Goal: Task Accomplishment & Management: Use online tool/utility

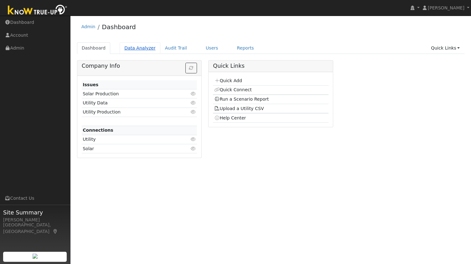
click at [131, 50] on link "Data Analyzer" at bounding box center [140, 48] width 41 height 12
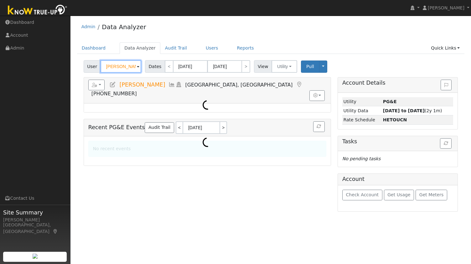
click at [117, 69] on input "Martin Mazar" at bounding box center [121, 66] width 41 height 13
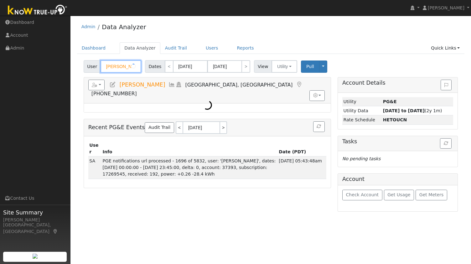
click at [117, 69] on input "Martin Mazar" at bounding box center [121, 66] width 41 height 13
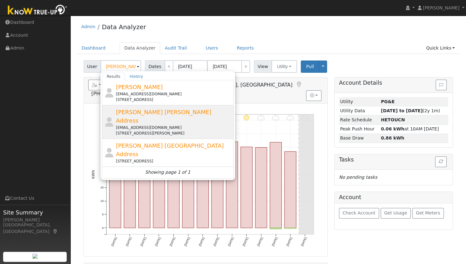
click at [139, 130] on div "116 Daphne Court, Antioch, CA 94509" at bounding box center [174, 133] width 116 height 6
type input "Angie Ramandanes Daphne Ct Address"
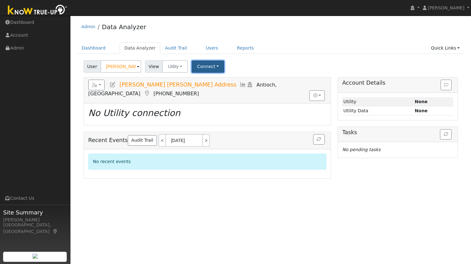
click at [200, 66] on button "Connect" at bounding box center [208, 66] width 33 height 12
click at [217, 95] on link "Quick Connect" at bounding box center [216, 93] width 49 height 9
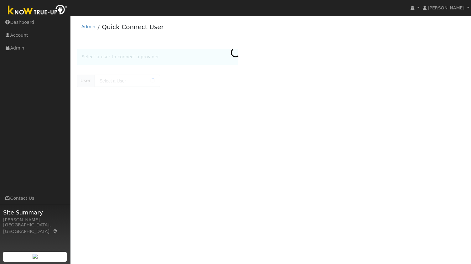
type input "Angie Ramandanes Daphne Ct Address"
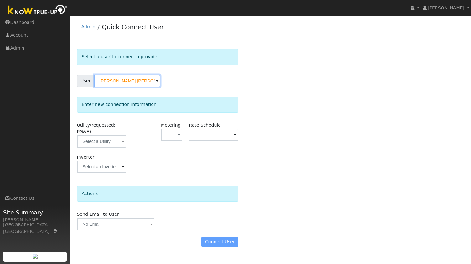
scroll to position [0, 23]
click at [107, 135] on input "text" at bounding box center [101, 141] width 49 height 13
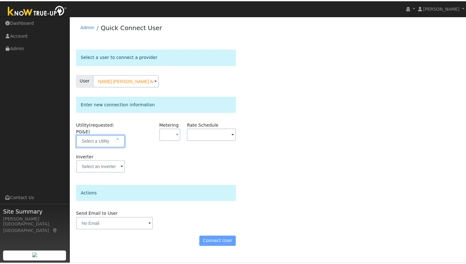
scroll to position [0, 0]
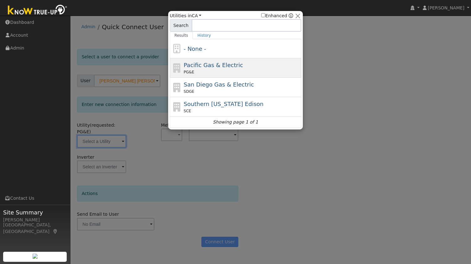
click at [227, 69] on div "PG&E" at bounding box center [242, 72] width 116 height 6
type input "PG&E"
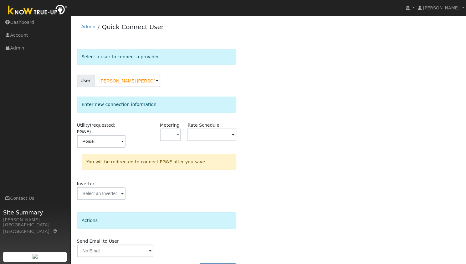
scroll to position [12, 0]
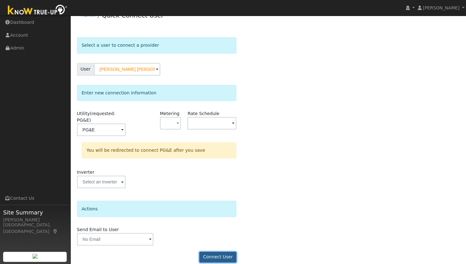
click at [216, 251] on button "Connect User" at bounding box center [217, 256] width 37 height 11
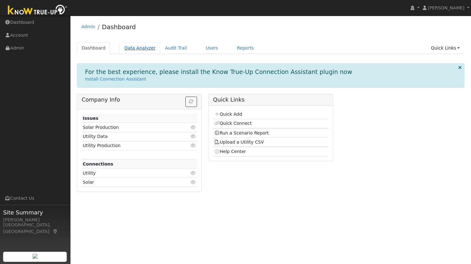
click at [127, 48] on link "Data Analyzer" at bounding box center [140, 48] width 41 height 12
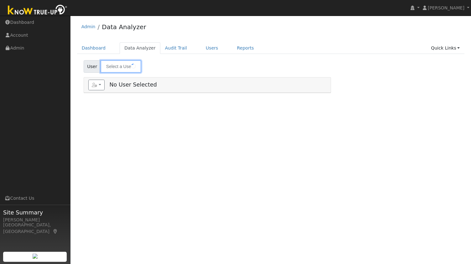
type input "Angie Ramandanes Daphne Ct Address"
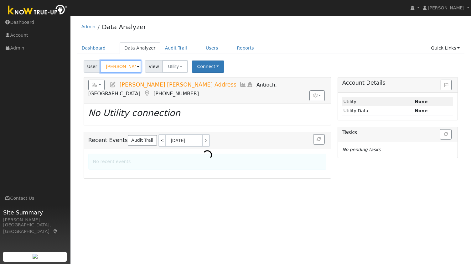
click at [114, 66] on input "Angie Ramandanes Daphne Ct Address" at bounding box center [121, 66] width 41 height 13
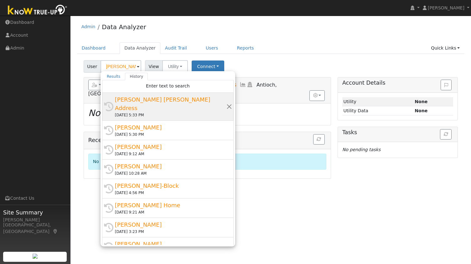
click at [154, 102] on div "Angie Ramandanes Daphne Ct Address" at bounding box center [170, 103] width 111 height 17
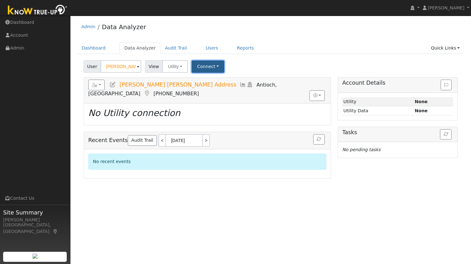
click at [196, 67] on button "Connect" at bounding box center [208, 66] width 33 height 12
click at [213, 81] on link "Select a Provider" at bounding box center [216, 80] width 49 height 9
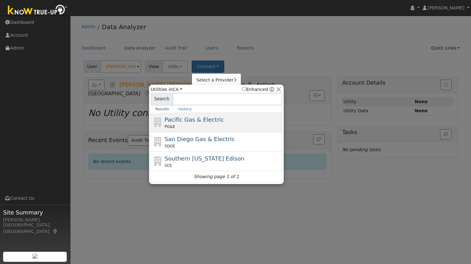
click at [215, 122] on div "Pacific Gas & Electric PG&E" at bounding box center [223, 122] width 116 height 14
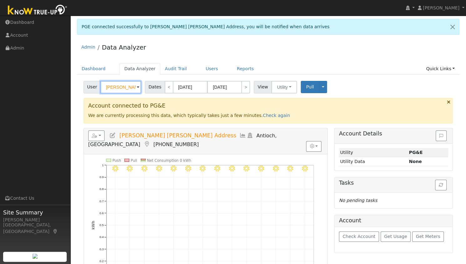
click at [126, 90] on input "Angie Ramandanes Daphne Ct Address" at bounding box center [121, 87] width 41 height 13
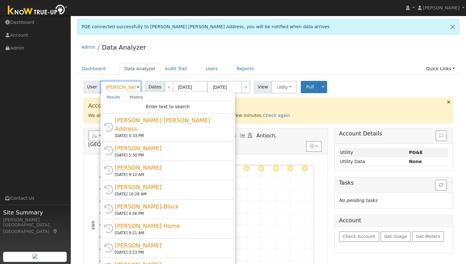
click at [126, 90] on input "Angie Ramandanes Daphne Ct Address" at bounding box center [121, 87] width 41 height 13
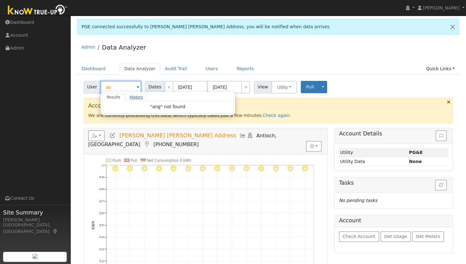
type input "a"
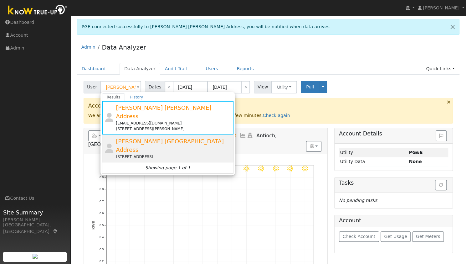
click at [183, 138] on span "Angie Ramandanes Limewood Drive Address" at bounding box center [170, 145] width 108 height 15
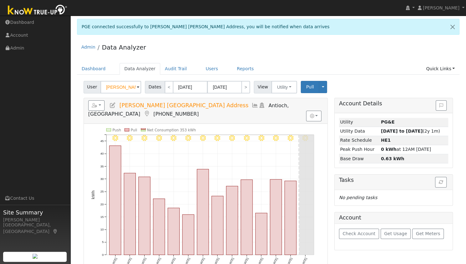
click at [106, 102] on h5 "Reports Scenario Health Check Energy Audit Account Timeline User Audit Trail In…" at bounding box center [205, 108] width 235 height 17
click at [103, 103] on button "button" at bounding box center [96, 105] width 17 height 11
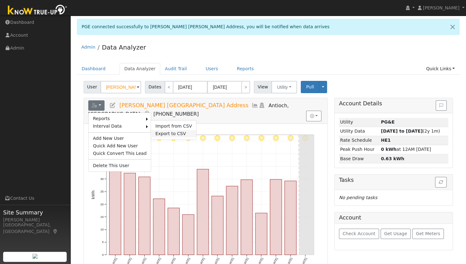
click at [158, 132] on link "Export to CSV" at bounding box center [173, 134] width 45 height 8
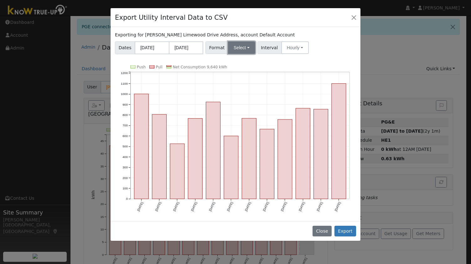
click at [239, 49] on button "Select" at bounding box center [241, 47] width 27 height 13
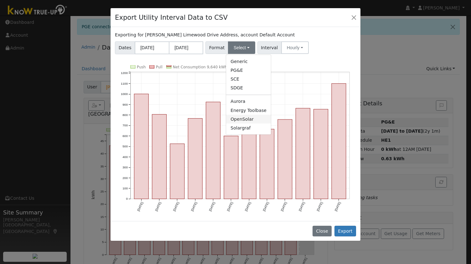
click at [234, 121] on link "OpenSolar" at bounding box center [248, 119] width 45 height 9
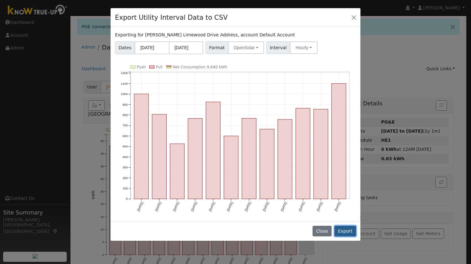
click at [343, 228] on button "Export" at bounding box center [345, 230] width 22 height 11
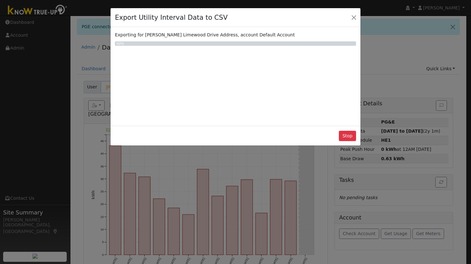
click at [14, 130] on div "Export Utility Interval Data to CSV Exporting for Angie Ramandanes Limewood Dri…" at bounding box center [235, 132] width 471 height 264
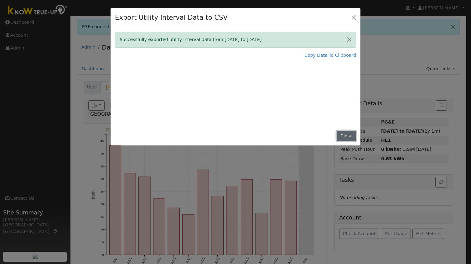
click at [345, 134] on button "Close" at bounding box center [346, 136] width 19 height 11
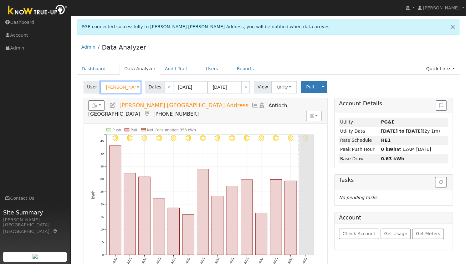
click at [116, 87] on input "Angie Ramandanes Limewood Drive Address" at bounding box center [121, 87] width 41 height 13
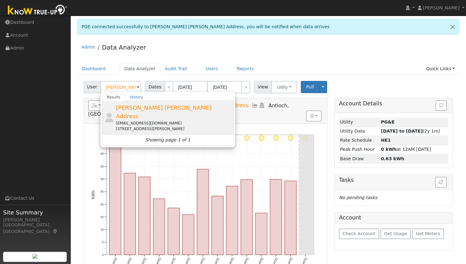
click at [154, 126] on div "116 Daphne Court, Antioch, CA 94509" at bounding box center [174, 129] width 116 height 6
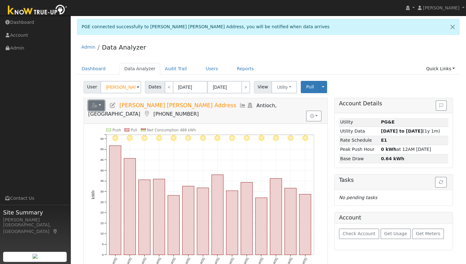
click at [98, 106] on button "button" at bounding box center [96, 105] width 17 height 11
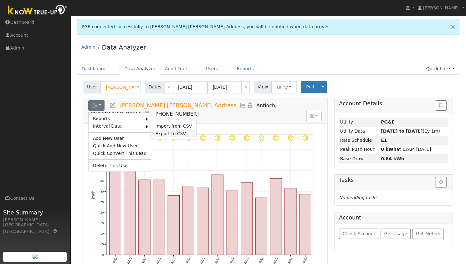
click at [153, 133] on link "Export to CSV" at bounding box center [173, 134] width 45 height 8
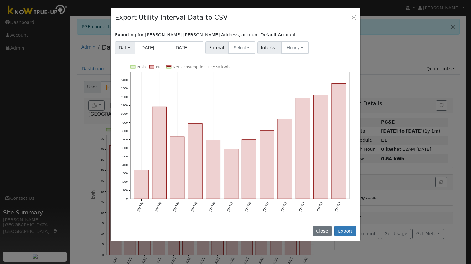
click at [230, 54] on div "Exporting for Angie Ramandanes Daphne Ct Address, account Default Account Dates…" at bounding box center [236, 124] width 250 height 194
click at [231, 49] on button "Select" at bounding box center [241, 47] width 27 height 13
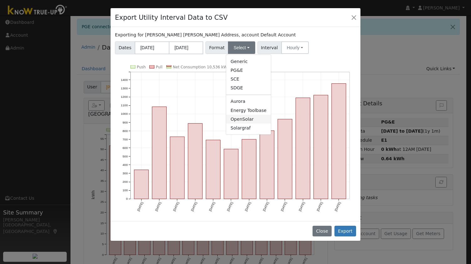
click at [239, 120] on link "OpenSolar" at bounding box center [248, 119] width 45 height 9
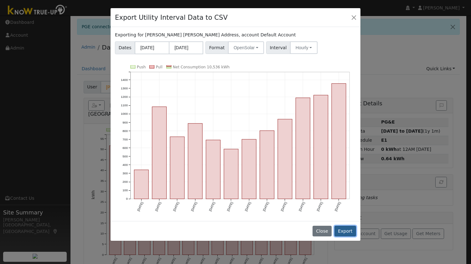
click at [348, 226] on button "Export" at bounding box center [345, 230] width 22 height 11
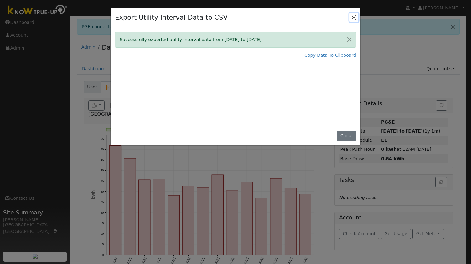
click at [352, 17] on button "Close" at bounding box center [353, 17] width 9 height 9
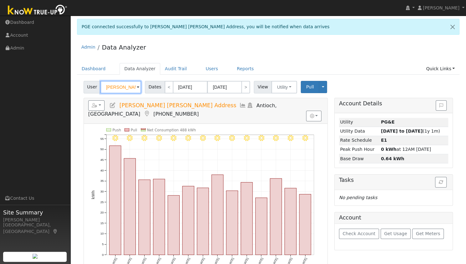
click at [117, 88] on input "Angie Ramandanes Daphne Ct Address" at bounding box center [121, 87] width 41 height 13
paste input "Michelle"
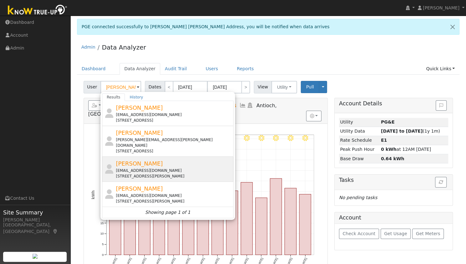
click at [152, 160] on span "Michelle Lederman" at bounding box center [139, 163] width 47 height 7
type input "Michelle Lederman"
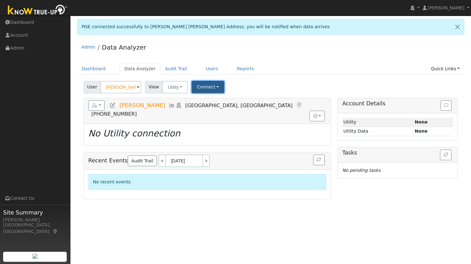
click at [202, 87] on button "Connect" at bounding box center [208, 87] width 33 height 12
click at [204, 113] on link "Quick Connect" at bounding box center [216, 114] width 49 height 9
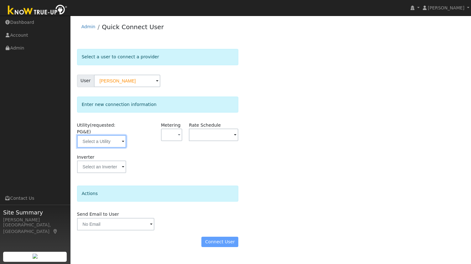
click at [92, 137] on input "text" at bounding box center [101, 141] width 49 height 13
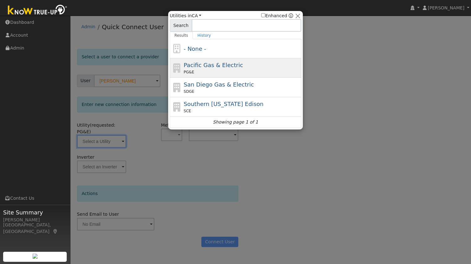
click at [232, 68] on span "Pacific Gas & Electric" at bounding box center [213, 65] width 59 height 7
type input "PG&E"
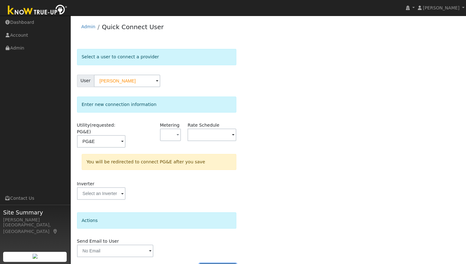
click at [220, 263] on button "Connect User" at bounding box center [217, 268] width 37 height 11
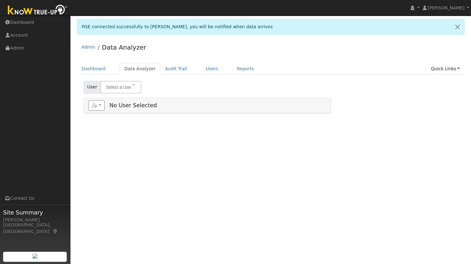
type input "[PERSON_NAME]"
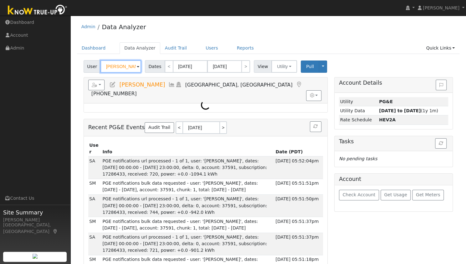
click at [122, 65] on input "Michelle Lederman" at bounding box center [121, 66] width 41 height 13
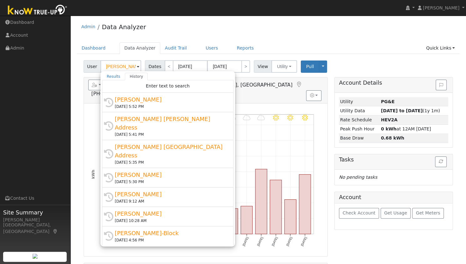
click at [231, 30] on div "Admin Data Analyzer" at bounding box center [268, 28] width 383 height 19
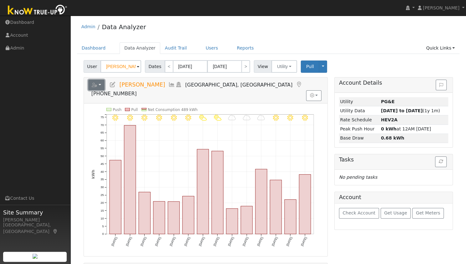
click at [99, 87] on button "button" at bounding box center [96, 85] width 17 height 11
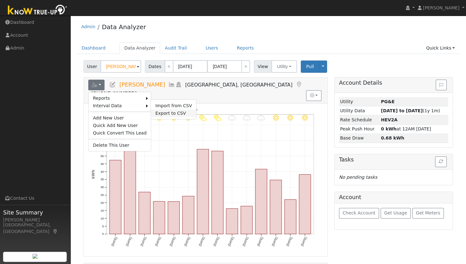
click at [158, 111] on link "Export to CSV" at bounding box center [173, 113] width 45 height 8
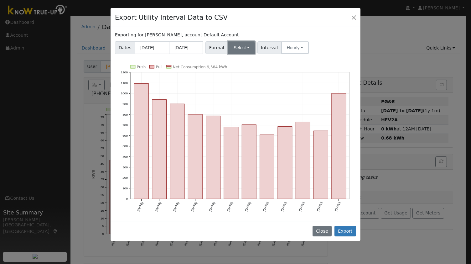
click at [246, 41] on button "Select" at bounding box center [241, 47] width 27 height 13
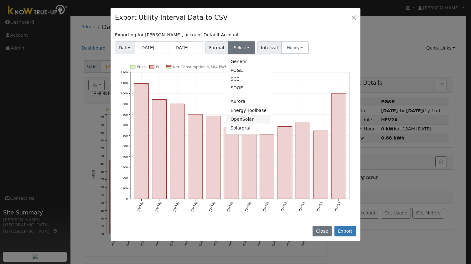
click at [239, 121] on link "OpenSolar" at bounding box center [248, 119] width 45 height 9
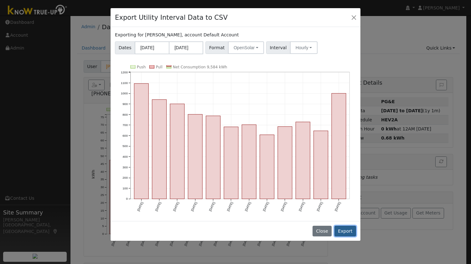
click at [344, 227] on button "Export" at bounding box center [345, 230] width 22 height 11
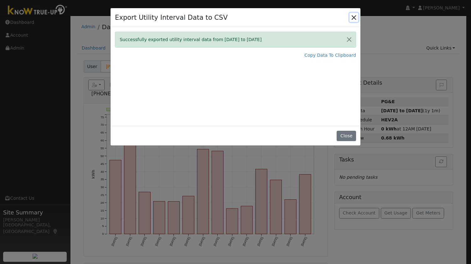
click at [353, 13] on button "Close" at bounding box center [353, 17] width 9 height 9
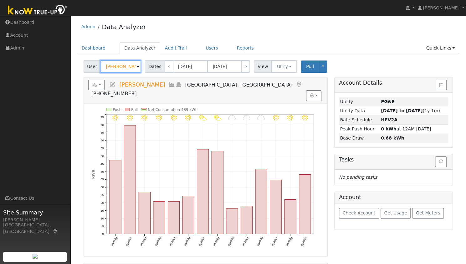
click at [121, 66] on input "Michelle Lederman" at bounding box center [121, 66] width 41 height 13
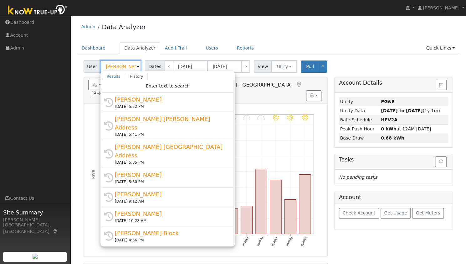
paste input "Robertso"
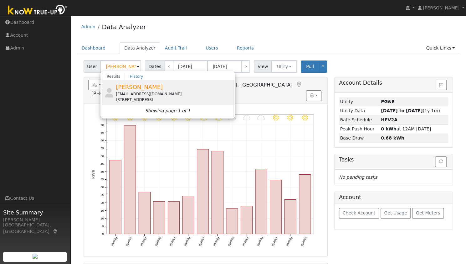
click at [135, 94] on div "kmc1410@aol.com" at bounding box center [174, 94] width 116 height 6
type input "[PERSON_NAME]"
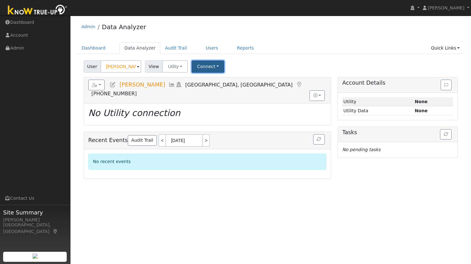
click at [207, 66] on button "Connect" at bounding box center [208, 66] width 33 height 12
click at [202, 62] on button "Connect" at bounding box center [208, 66] width 33 height 12
click at [211, 83] on link "Select a Provider" at bounding box center [216, 80] width 49 height 9
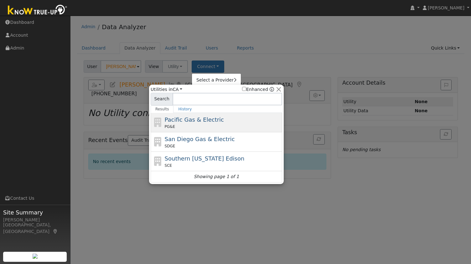
click at [226, 121] on div "Pacific Gas & Electric PG&E" at bounding box center [223, 122] width 116 height 14
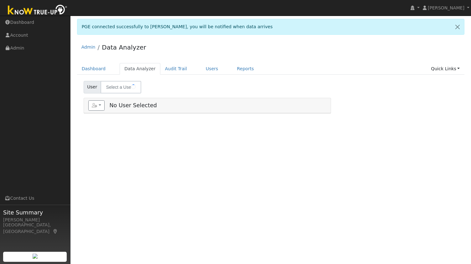
type input "[PERSON_NAME]"
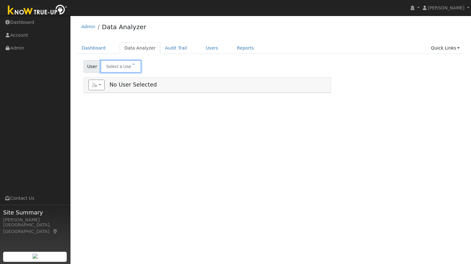
type input "[PERSON_NAME]"
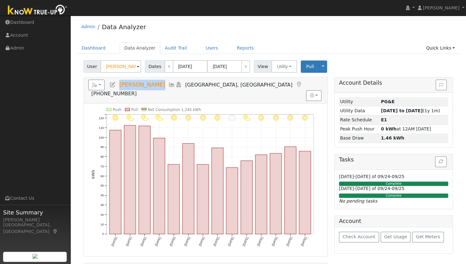
drag, startPoint x: 164, startPoint y: 85, endPoint x: 118, endPoint y: 85, distance: 46.3
click at [118, 85] on h5 "Reports Scenario Health Check Energy Audit Account Timeline User Audit Trail In…" at bounding box center [205, 88] width 235 height 17
copy span "[PERSON_NAME]"
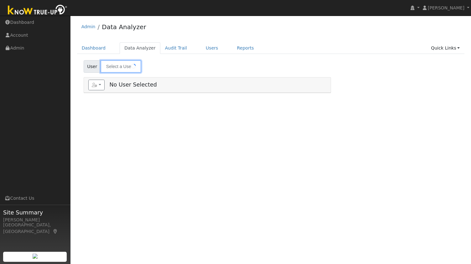
type input "[PERSON_NAME]"
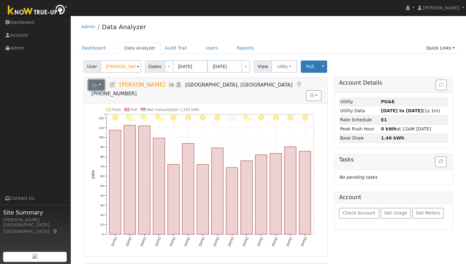
click at [101, 84] on button "button" at bounding box center [96, 85] width 17 height 11
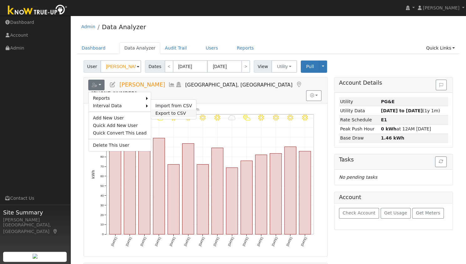
click at [152, 110] on link "Export to CSV" at bounding box center [173, 113] width 45 height 8
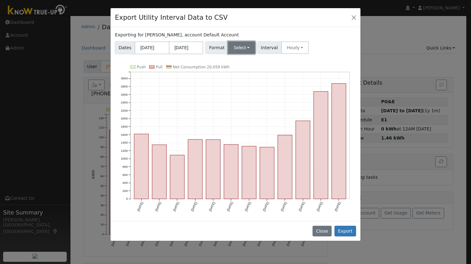
click at [234, 48] on button "Select" at bounding box center [241, 47] width 27 height 13
click at [242, 116] on link "OpenSolar" at bounding box center [248, 119] width 45 height 9
click at [350, 226] on button "Export" at bounding box center [345, 230] width 22 height 11
